Goal: Obtain resource: Obtain resource

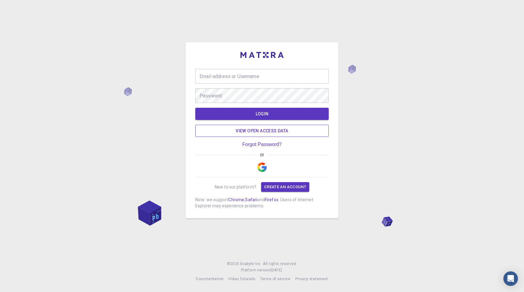
click at [275, 132] on link "View open access data" at bounding box center [261, 131] width 133 height 12
